Goal: Information Seeking & Learning: Learn about a topic

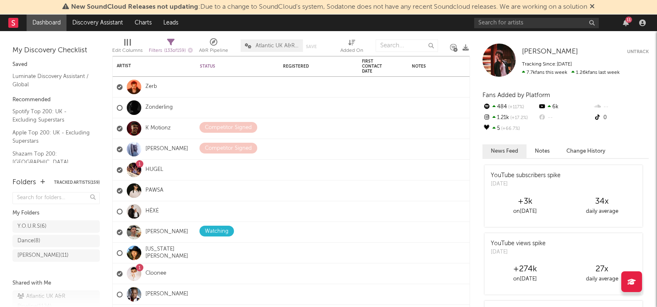
click at [594, 5] on icon at bounding box center [591, 6] width 5 height 7
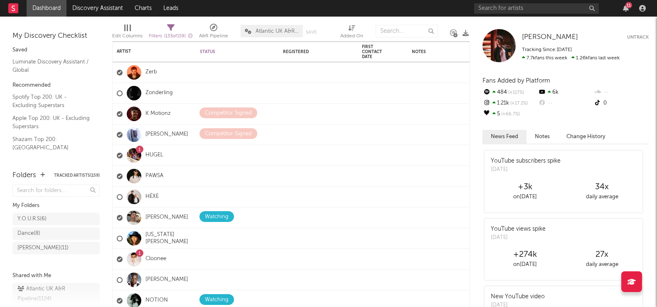
click at [621, 8] on div "11" at bounding box center [625, 8] width 12 height 7
click at [625, 10] on icon "button" at bounding box center [626, 8] width 6 height 7
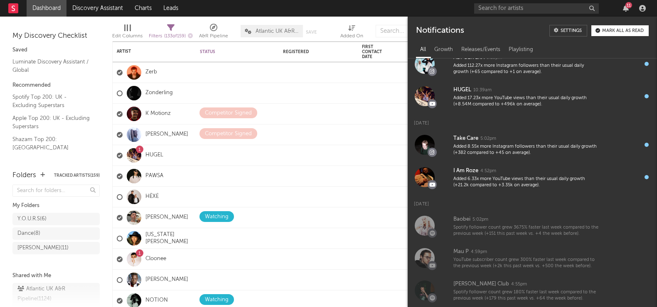
scroll to position [270, 0]
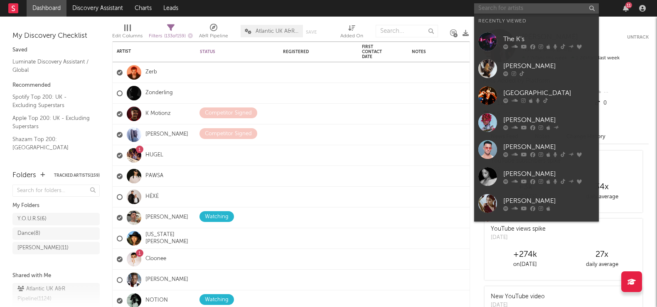
click at [512, 3] on input "text" at bounding box center [536, 8] width 125 height 10
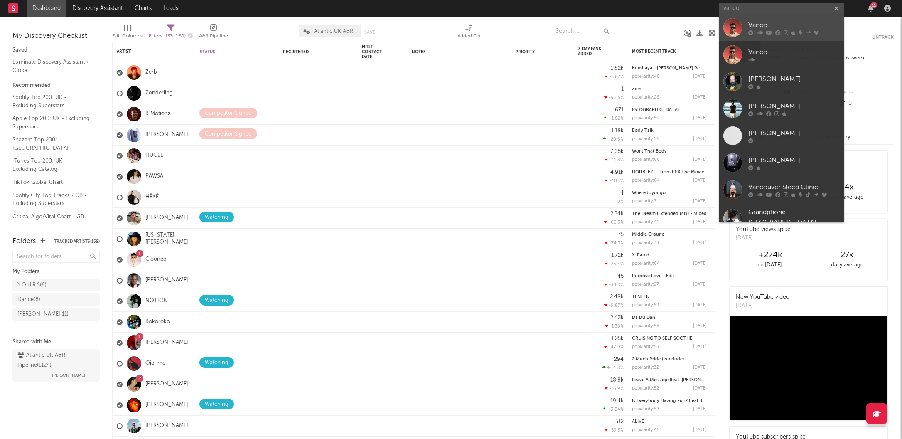
type input "vanco"
click at [752, 21] on div "Vanco" at bounding box center [793, 25] width 91 height 10
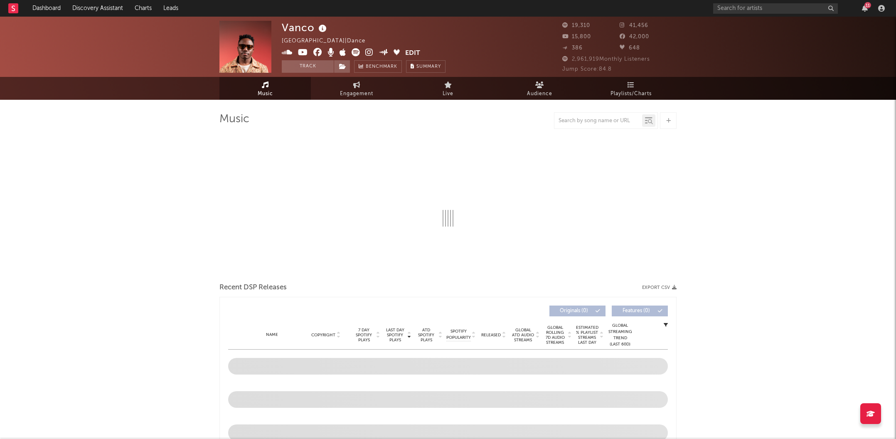
select select "6m"
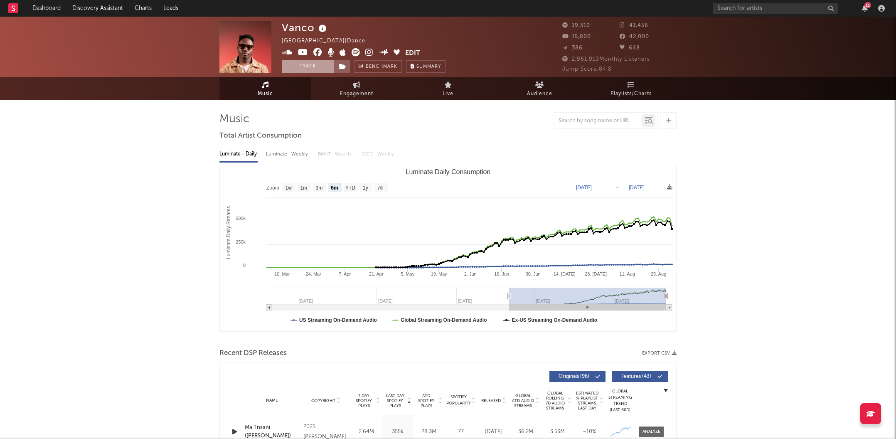
click at [312, 70] on button "Track" at bounding box center [308, 66] width 52 height 12
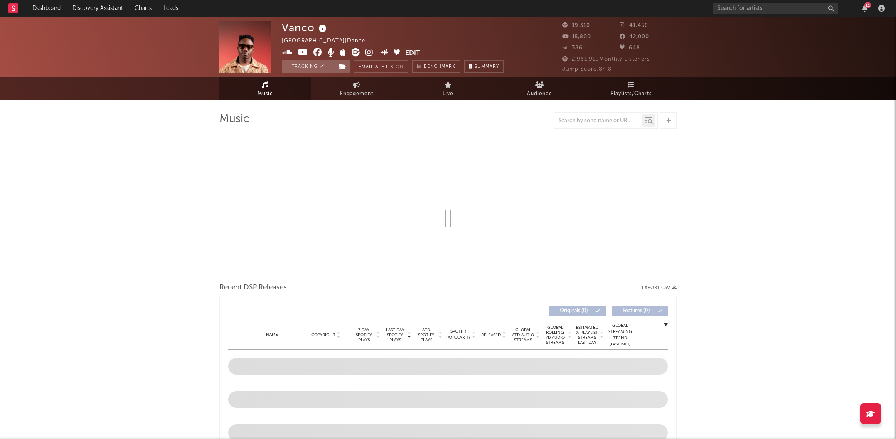
select select "6m"
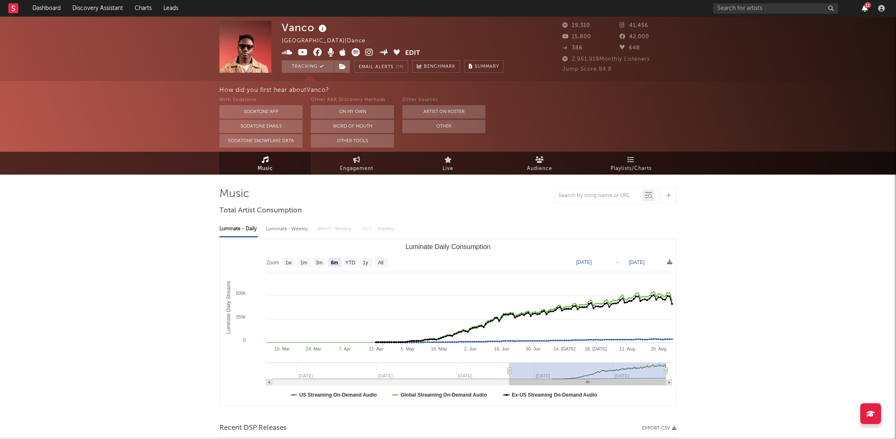
click at [863, 10] on icon "button" at bounding box center [864, 8] width 6 height 7
click at [370, 50] on icon at bounding box center [369, 52] width 8 height 8
click at [801, 13] on div "11" at bounding box center [800, 8] width 174 height 17
click at [793, 9] on input "text" at bounding box center [775, 8] width 125 height 10
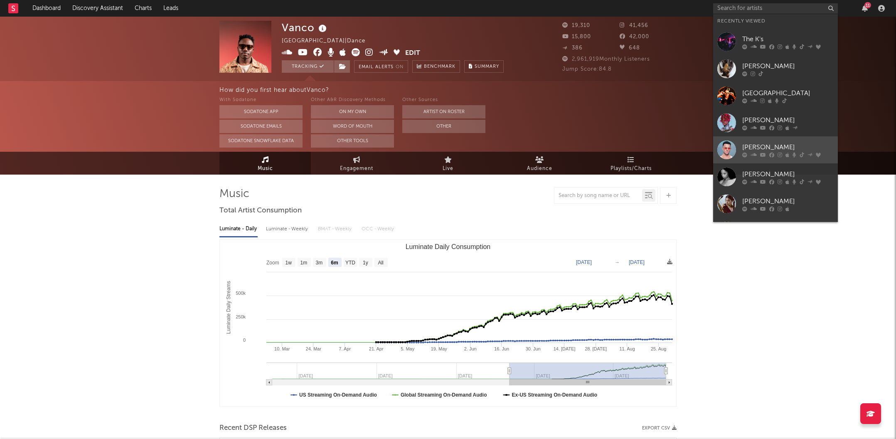
click at [761, 147] on div "[PERSON_NAME]" at bounding box center [787, 147] width 91 height 10
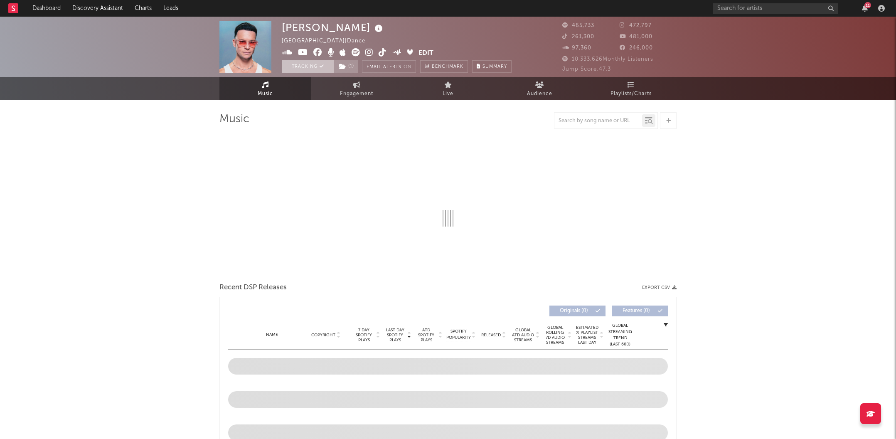
select select "6m"
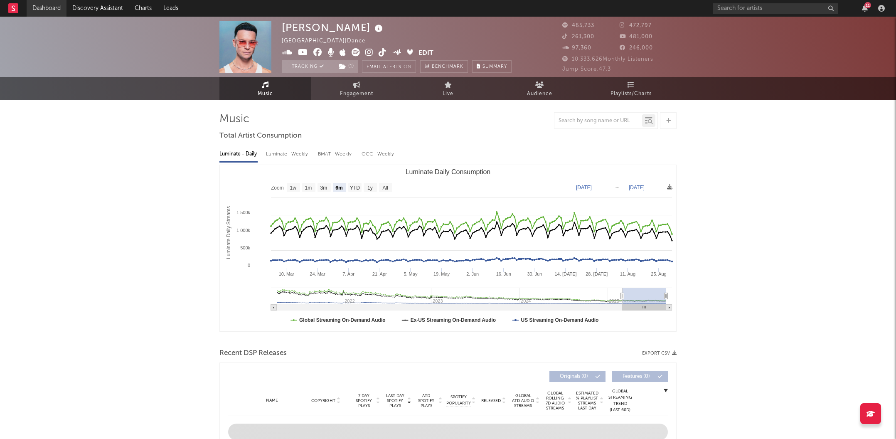
click at [43, 9] on link "Dashboard" at bounding box center [47, 8] width 40 height 17
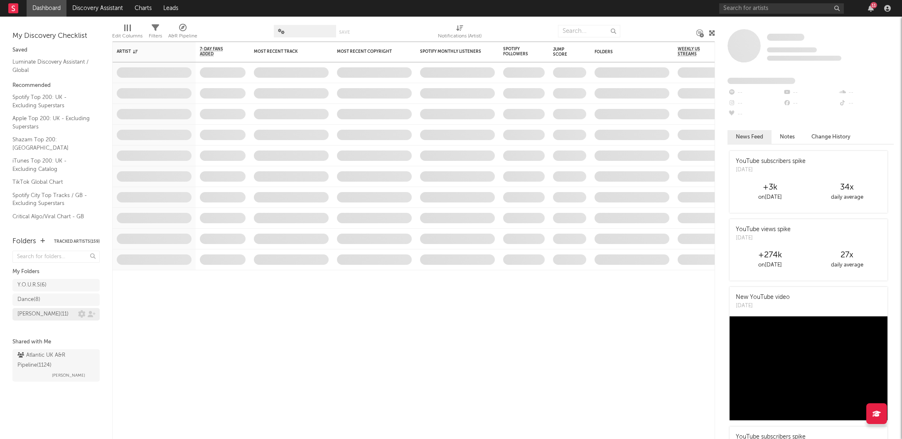
click at [45, 317] on div "Kevin Signed ( 11 )" at bounding box center [42, 314] width 51 height 10
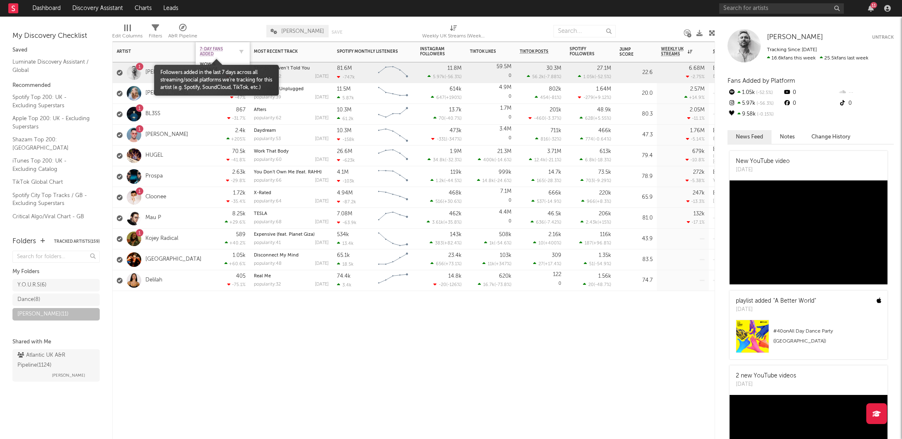
click at [209, 50] on span "7-Day Fans Added" at bounding box center [216, 52] width 33 height 10
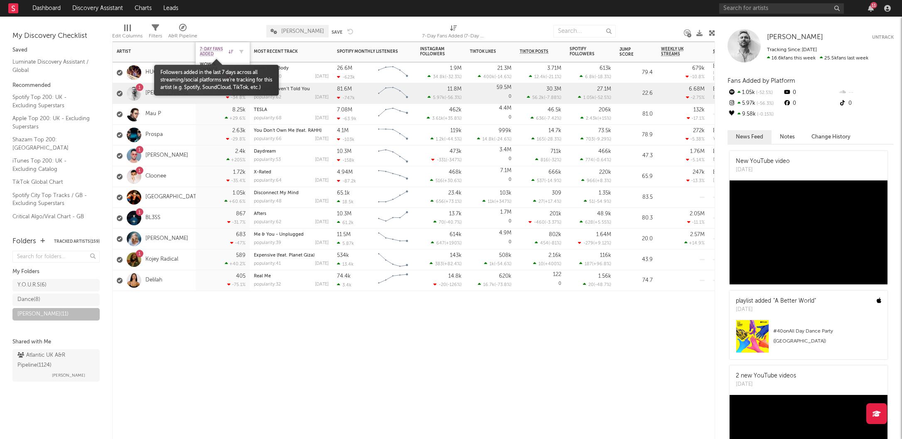
click at [208, 51] on span "7-Day Fans Added" at bounding box center [213, 52] width 27 height 10
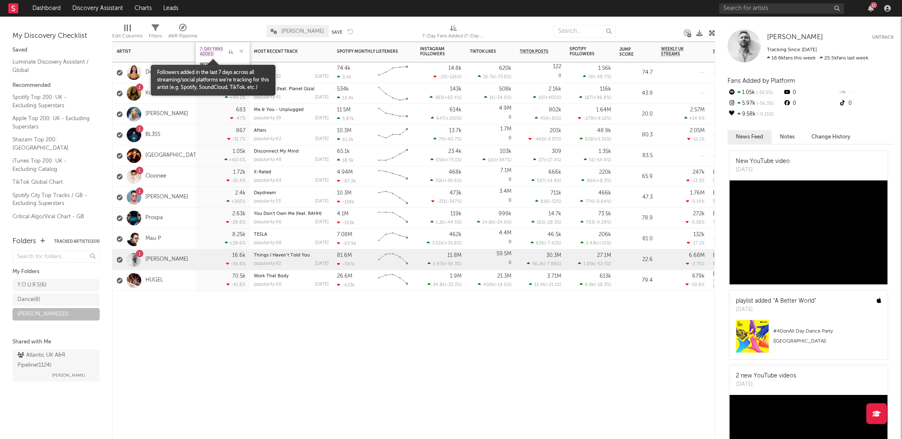
click at [212, 47] on span "7-Day Fans Added" at bounding box center [213, 52] width 27 height 10
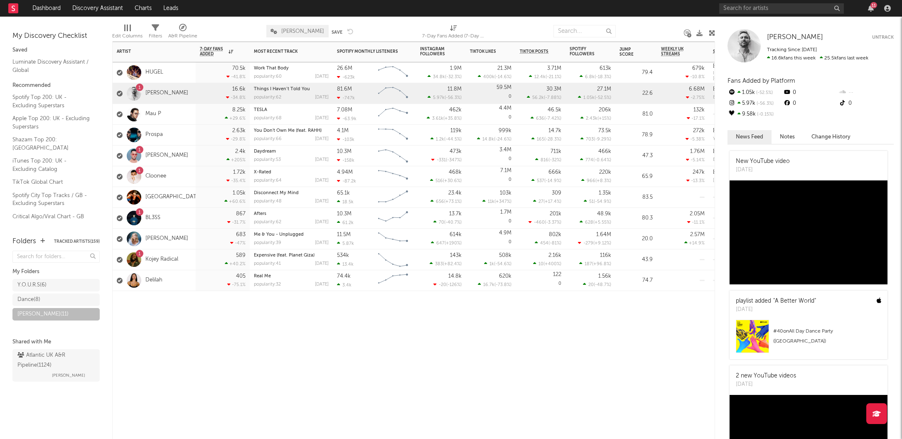
click at [262, 328] on div "Artist Notifications 7-Day Fans Added WoW % Change Most Recent Track Popularity…" at bounding box center [413, 240] width 603 height 397
